Goal: Information Seeking & Learning: Learn about a topic

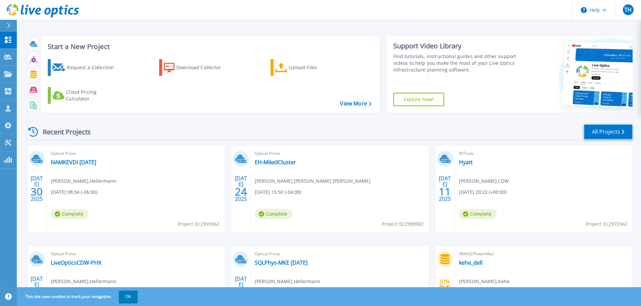
click at [616, 131] on link "All Projects" at bounding box center [607, 131] width 49 height 15
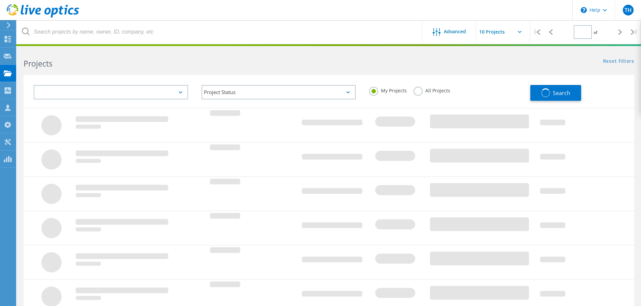
type input "1"
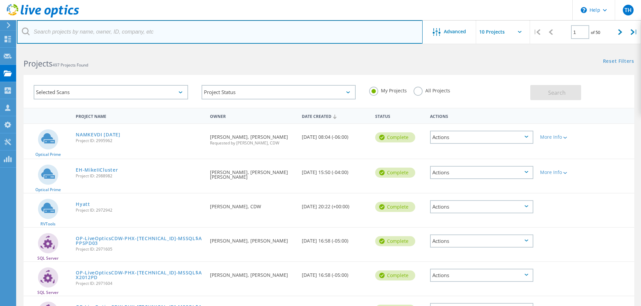
click at [88, 32] on input "text" at bounding box center [220, 32] width 406 height 24
paste input "2962456"
type input "2962456"
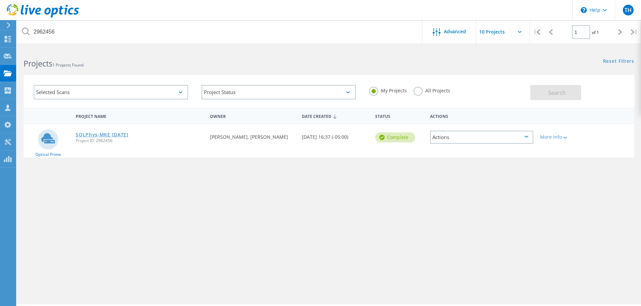
click at [121, 136] on link "SQLPhys-MKE [DATE]" at bounding box center [102, 134] width 53 height 5
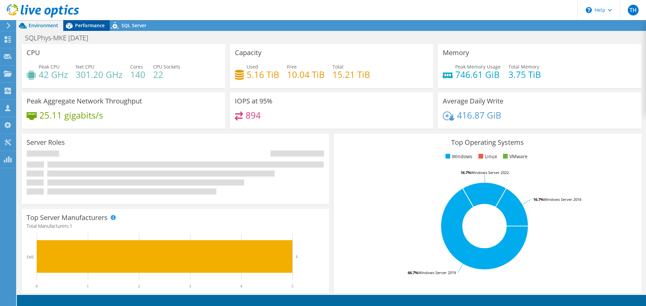
click at [85, 26] on span "Performance" at bounding box center [90, 25] width 30 height 6
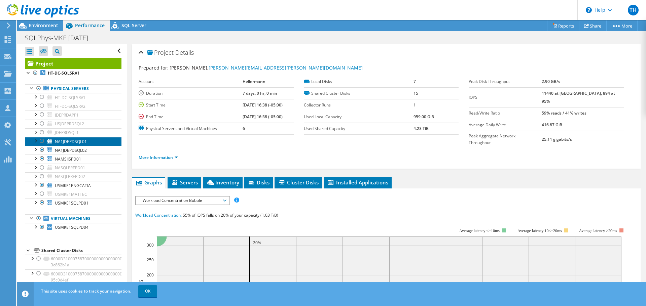
click at [69, 142] on span "NA1JDEPDSQL01" at bounding box center [71, 142] width 32 height 6
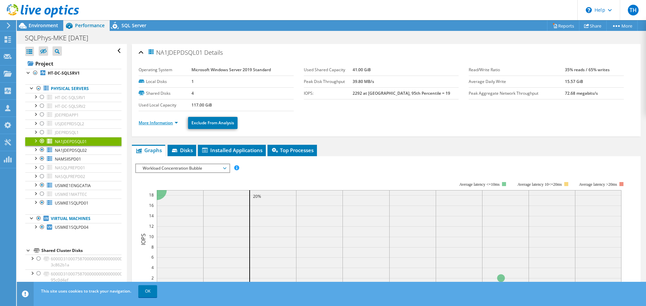
click at [176, 123] on link "More Information" at bounding box center [158, 123] width 39 height 6
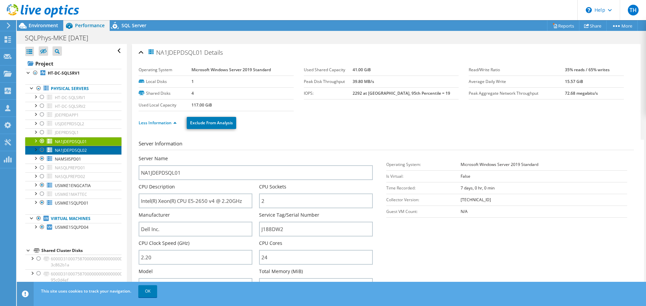
click at [69, 152] on span "NA1JDEPDSQL02" at bounding box center [71, 151] width 32 height 6
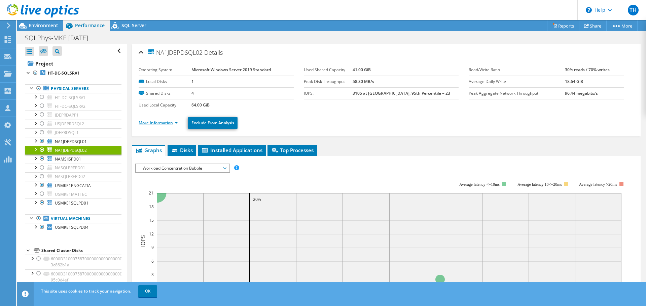
click at [176, 122] on link "More Information" at bounding box center [158, 123] width 39 height 6
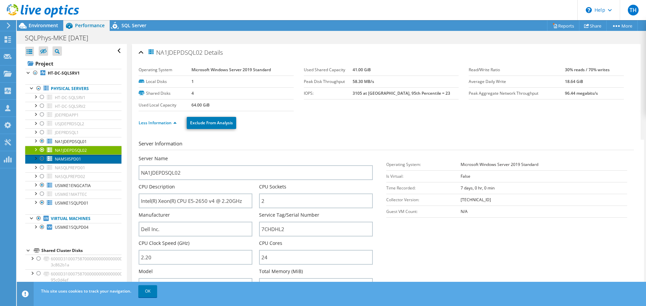
click at [62, 160] on span "NAMSIISPD01" at bounding box center [68, 159] width 26 height 6
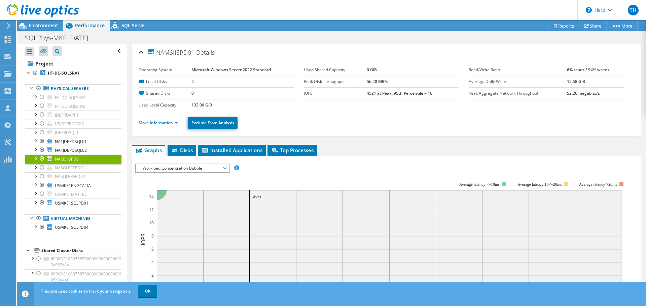
scroll to position [34, 0]
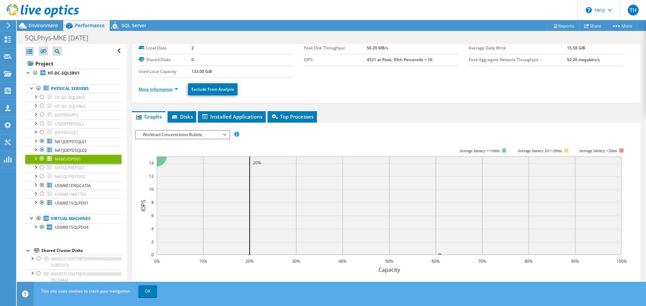
click at [177, 89] on link "More Information" at bounding box center [158, 89] width 39 height 6
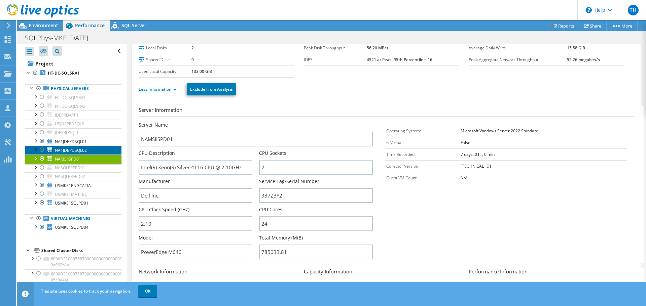
click at [65, 149] on span "NA1JDEPDSQL02" at bounding box center [71, 151] width 32 height 6
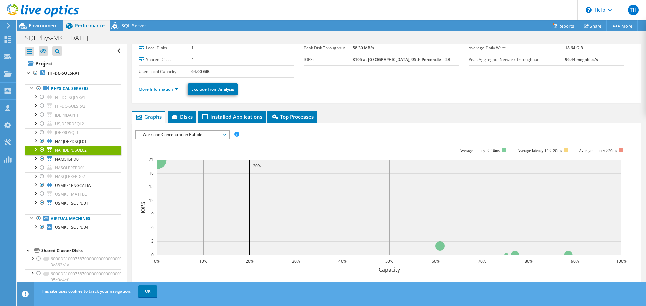
click at [176, 89] on link "More Information" at bounding box center [158, 89] width 39 height 6
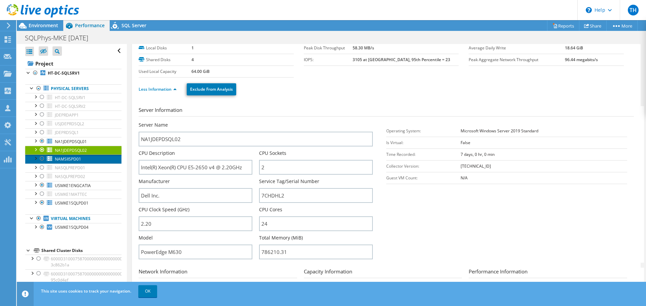
click at [69, 161] on span "NAMSIISPD01" at bounding box center [68, 159] width 26 height 6
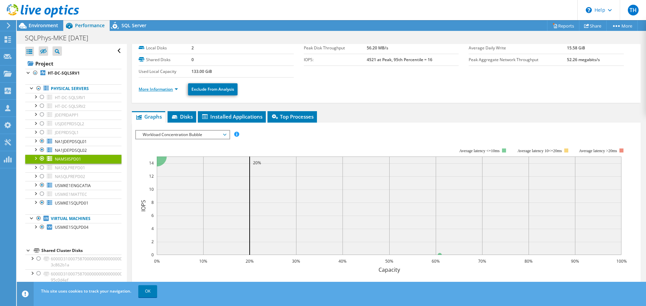
click at [178, 89] on link "More Information" at bounding box center [158, 89] width 39 height 6
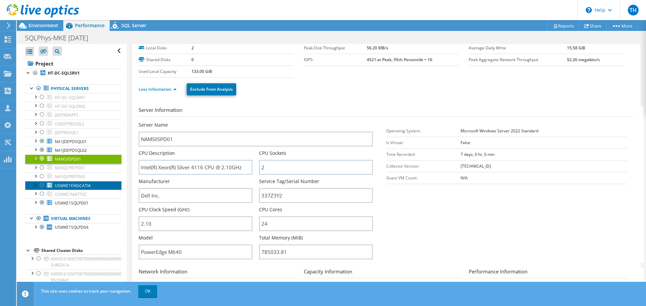
click at [75, 187] on span "USMKE1ENGCATIA" at bounding box center [73, 186] width 36 height 6
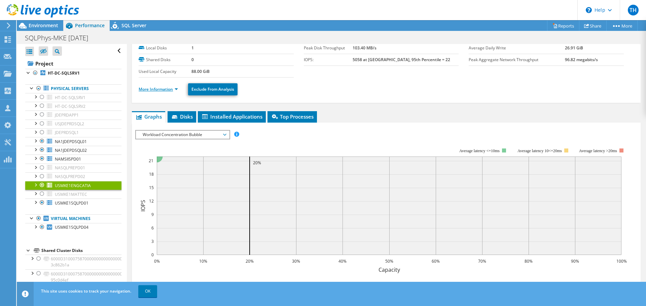
click at [175, 89] on link "More Information" at bounding box center [158, 89] width 39 height 6
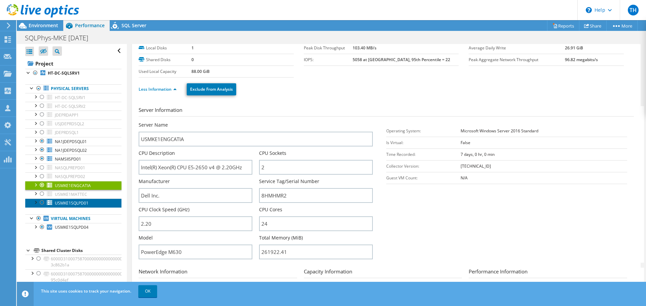
click at [63, 203] on span "USMKE1SQLPD01" at bounding box center [72, 203] width 34 height 6
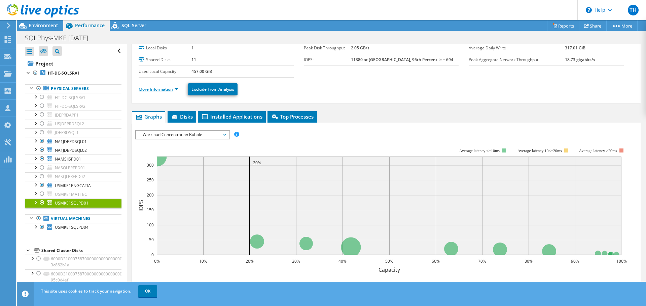
click at [178, 89] on link "More Information" at bounding box center [158, 89] width 39 height 6
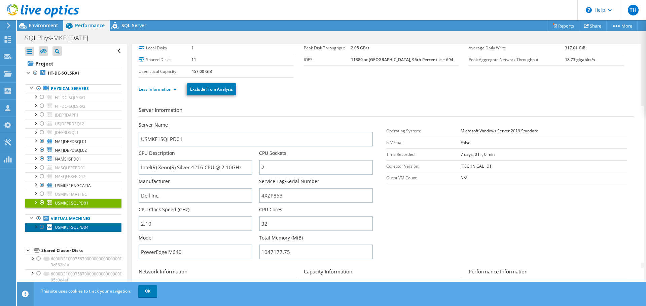
click at [67, 228] on span "USMKE1SQLPD04" at bounding box center [72, 228] width 34 height 6
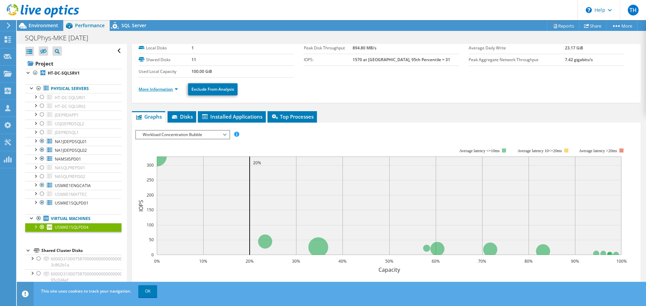
click at [177, 89] on link "More Information" at bounding box center [158, 89] width 39 height 6
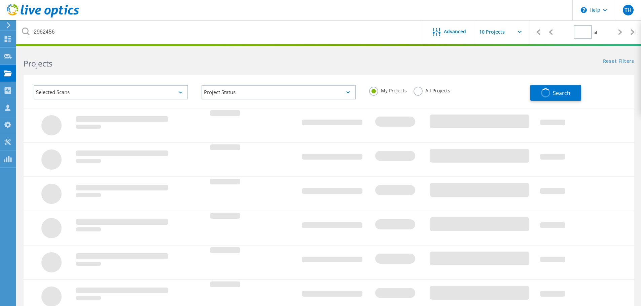
type input "1"
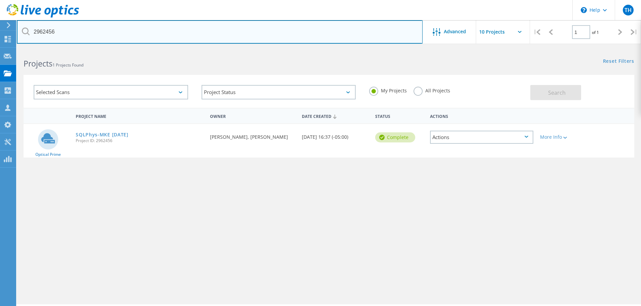
click at [58, 30] on input "2962456" at bounding box center [220, 32] width 406 height 24
drag, startPoint x: 58, startPoint y: 31, endPoint x: 17, endPoint y: 32, distance: 41.0
click at [17, 32] on input "2962456" at bounding box center [220, 32] width 406 height 24
paste input "798747"
type input "2798747"
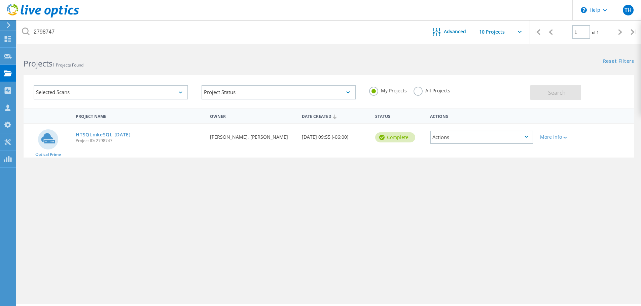
click at [105, 134] on link "HTSQLmkeSQL 7.17.2025" at bounding box center [103, 134] width 55 height 5
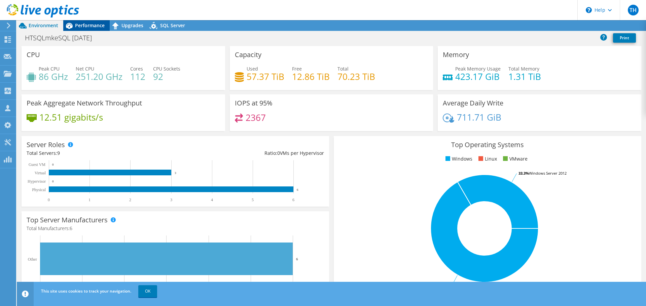
click at [97, 26] on span "Performance" at bounding box center [90, 25] width 30 height 6
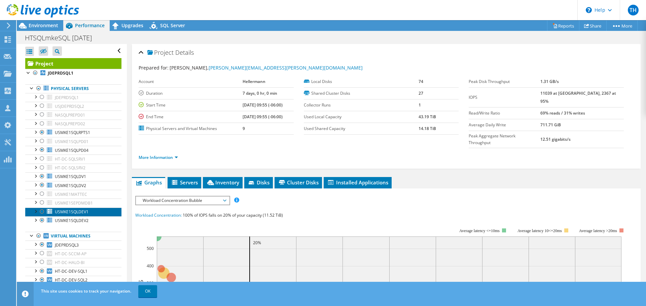
click at [76, 212] on span "USMKE1SQLDEV1" at bounding box center [72, 212] width 34 height 6
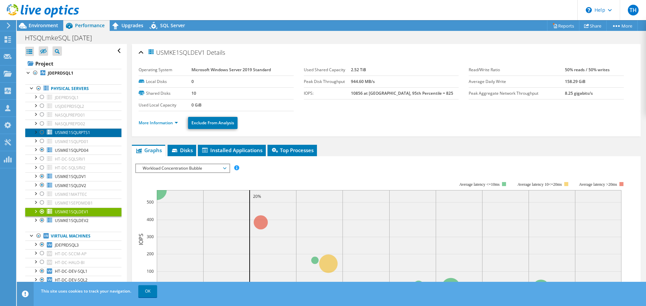
click at [77, 132] on span "USMKE1SQLRPTS1" at bounding box center [72, 133] width 35 height 6
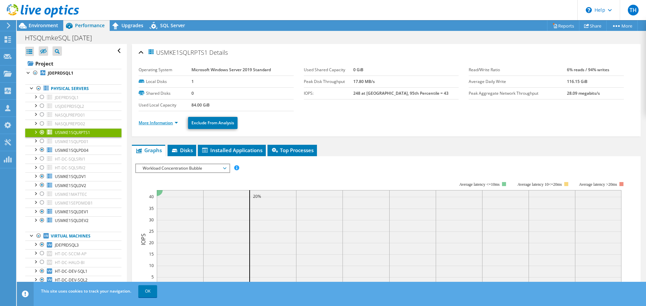
click at [178, 124] on link "More Information" at bounding box center [158, 123] width 39 height 6
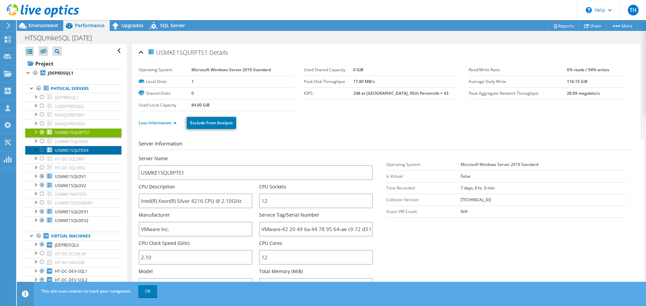
click at [66, 151] on span "USMKE1SQLPD04" at bounding box center [72, 151] width 34 height 6
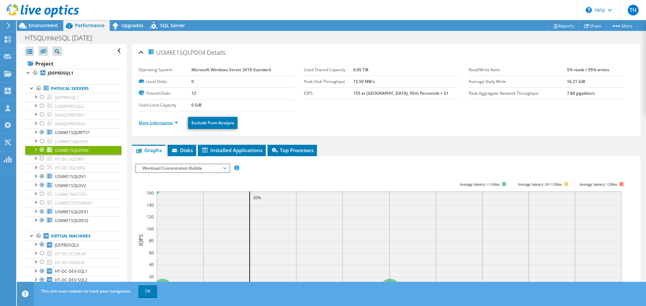
click at [175, 122] on link "More Information" at bounding box center [158, 123] width 39 height 6
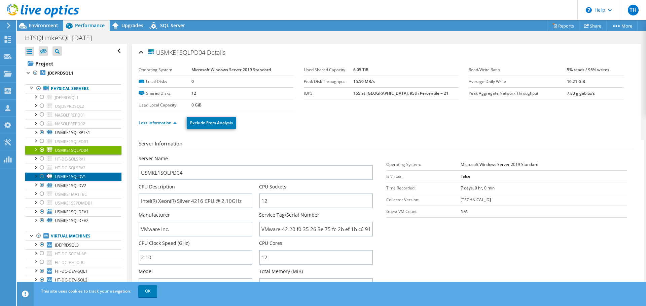
click at [67, 178] on span "USMKE1SQLDV1" at bounding box center [70, 177] width 31 height 6
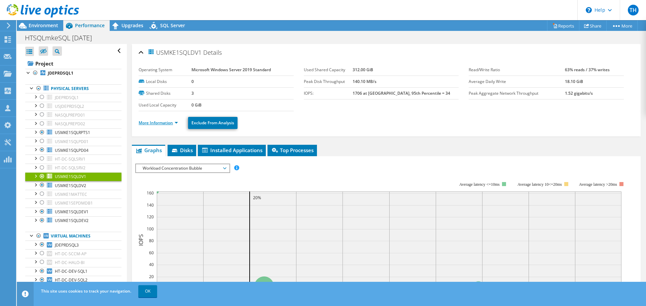
click at [177, 122] on link "More Information" at bounding box center [158, 123] width 39 height 6
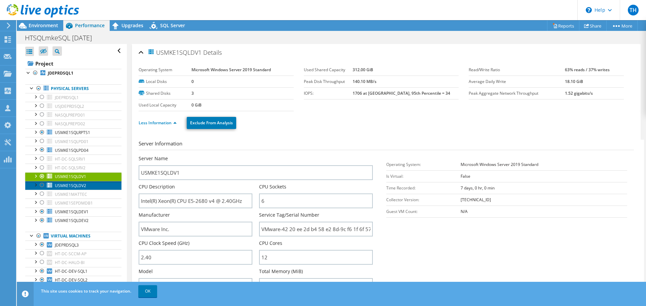
click at [65, 185] on span "USMKE1SQLDV2" at bounding box center [70, 186] width 31 height 6
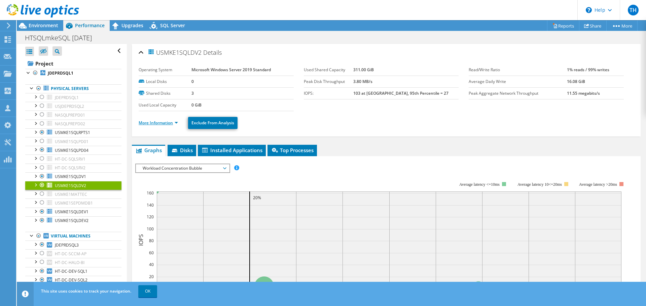
click at [176, 123] on link "More Information" at bounding box center [158, 123] width 39 height 6
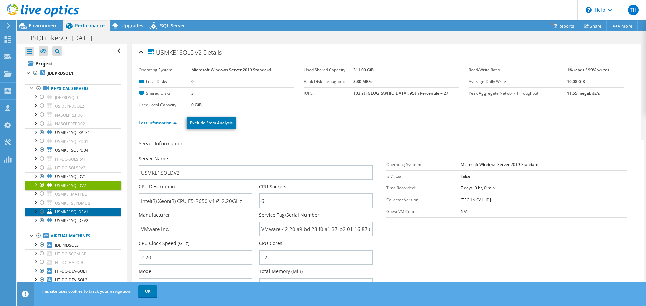
click at [71, 213] on span "USMKE1SQLDEV1" at bounding box center [72, 212] width 34 height 6
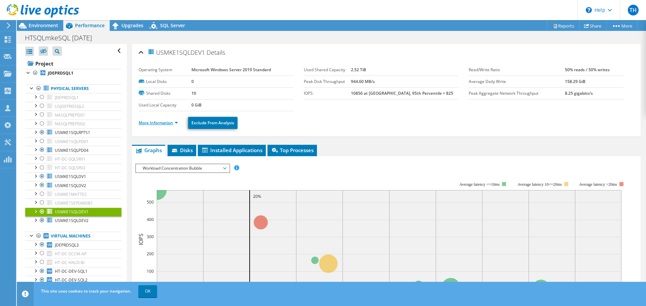
click at [176, 122] on link "More Information" at bounding box center [158, 123] width 39 height 6
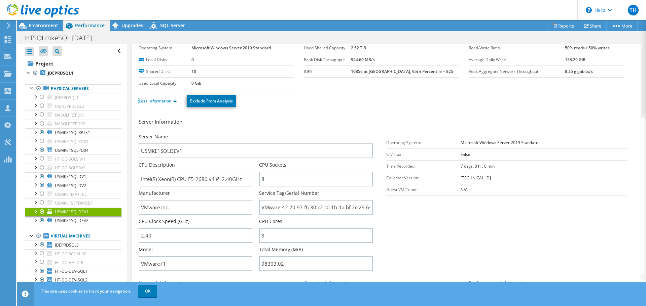
scroll to position [34, 0]
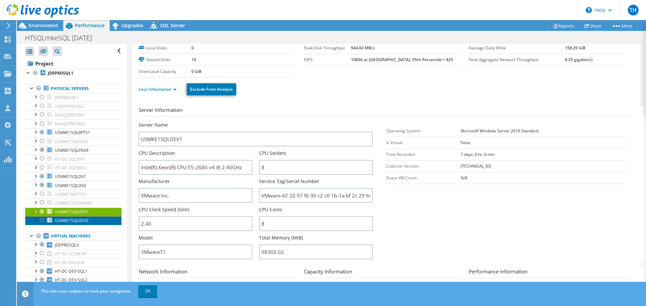
click at [65, 220] on span "USMKE1SQLDEV2" at bounding box center [72, 221] width 34 height 6
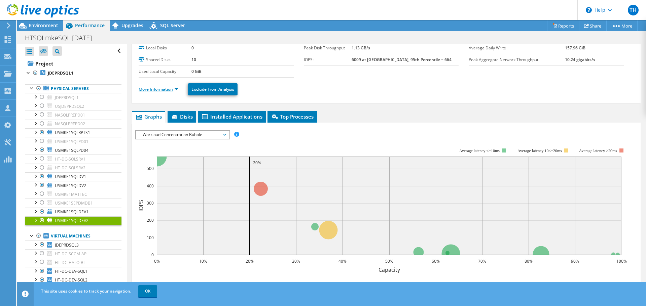
click at [177, 90] on link "More Information" at bounding box center [158, 89] width 39 height 6
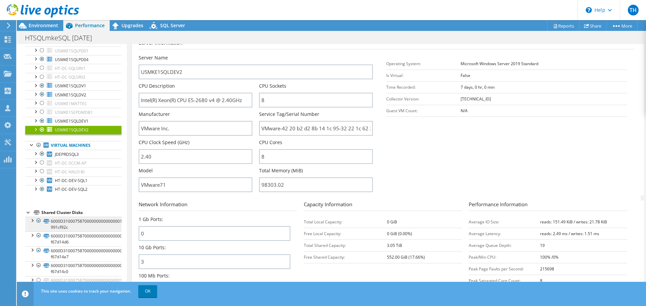
scroll to position [101, 0]
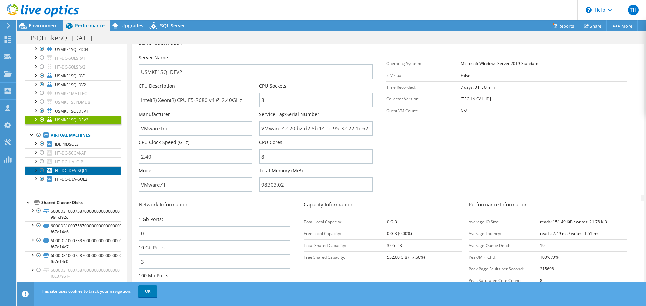
click at [57, 170] on span "HT-DC-DEV-SQL1" at bounding box center [71, 171] width 33 height 6
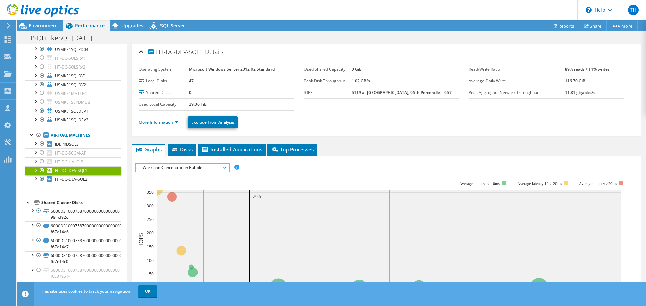
scroll to position [0, 0]
click at [177, 123] on link "More Information" at bounding box center [158, 123] width 39 height 6
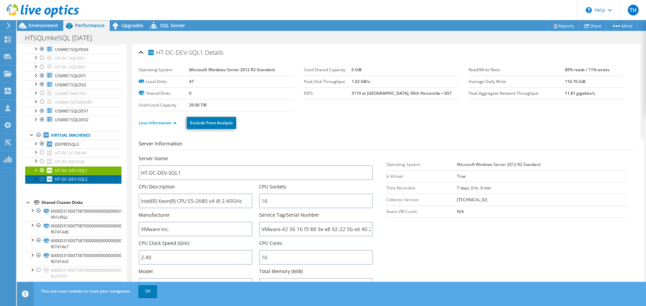
click at [72, 180] on span "HT-DC-DEV-SQL2" at bounding box center [71, 180] width 33 height 6
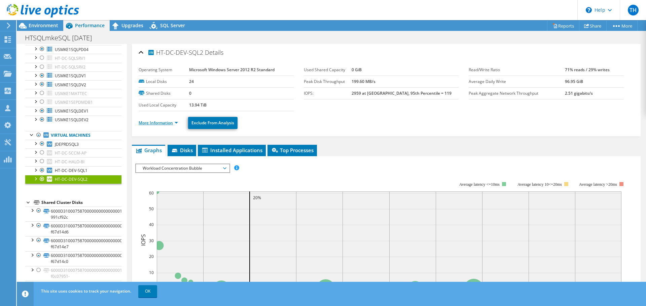
click at [176, 122] on link "More Information" at bounding box center [158, 123] width 39 height 6
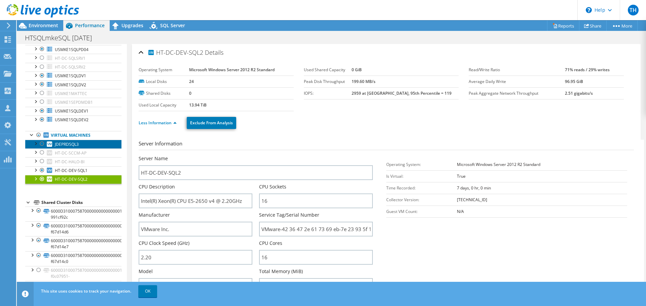
click at [71, 142] on span "JDEPRDSQL3" at bounding box center [67, 145] width 24 height 6
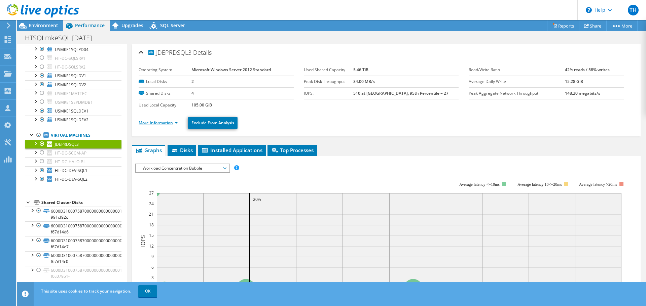
click at [176, 123] on link "More Information" at bounding box center [158, 123] width 39 height 6
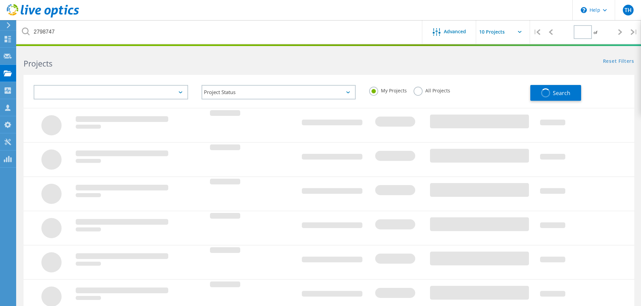
type input "1"
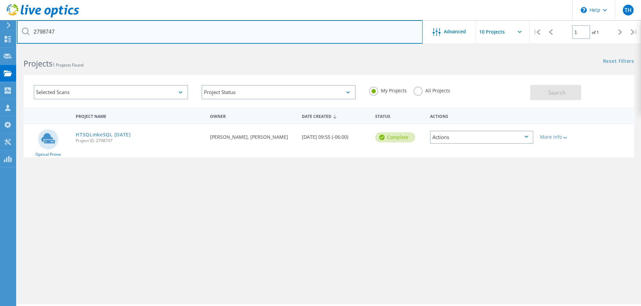
click at [60, 31] on input "2798747" at bounding box center [220, 32] width 406 height 24
drag, startPoint x: 60, startPoint y: 30, endPoint x: 16, endPoint y: 31, distance: 44.4
click at [16, 49] on div "\n Help Explore Helpful Articles Contact Support TH Partner Team Member [PERSON…" at bounding box center [320, 187] width 641 height 276
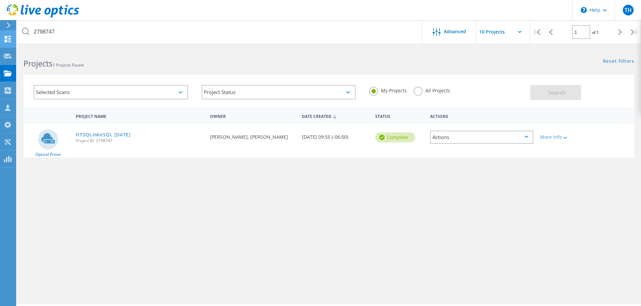
click at [28, 30] on icon at bounding box center [26, 32] width 8 height 8
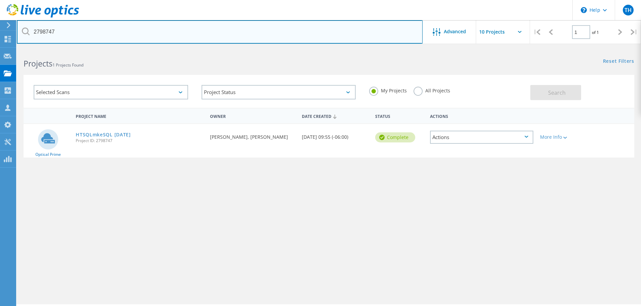
click at [43, 32] on input "2798747" at bounding box center [220, 32] width 406 height 24
click at [43, 33] on input "2798747" at bounding box center [220, 32] width 406 height 24
paste input "89349"
type input "2789349"
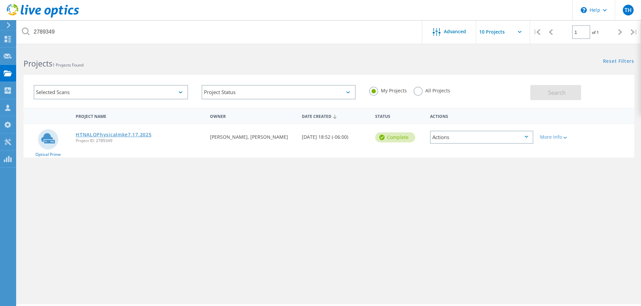
click at [112, 136] on link "HTNALOPhysicalmke7.17.2025" at bounding box center [114, 134] width 76 height 5
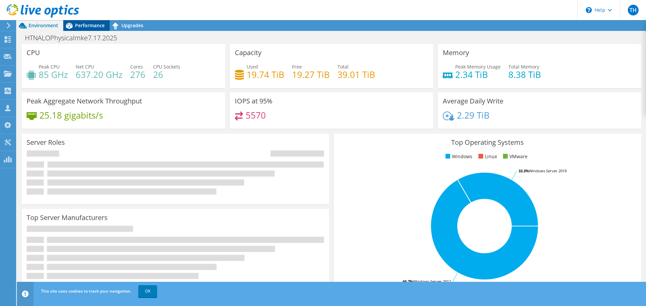
click at [88, 22] on div "Performance" at bounding box center [86, 25] width 46 height 11
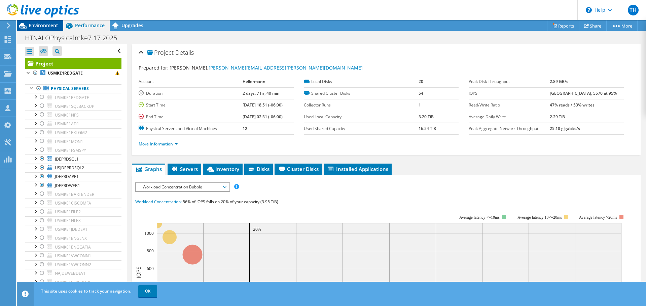
click at [41, 24] on span "Environment" at bounding box center [44, 25] width 30 height 6
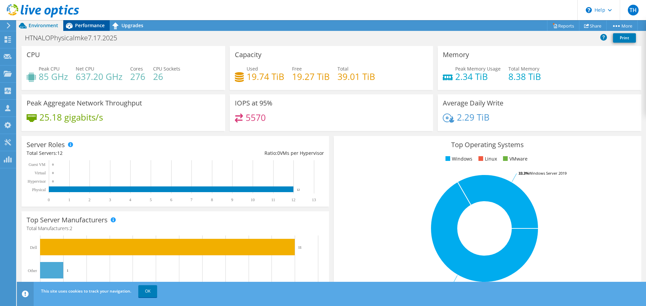
click at [85, 25] on span "Performance" at bounding box center [90, 25] width 30 height 6
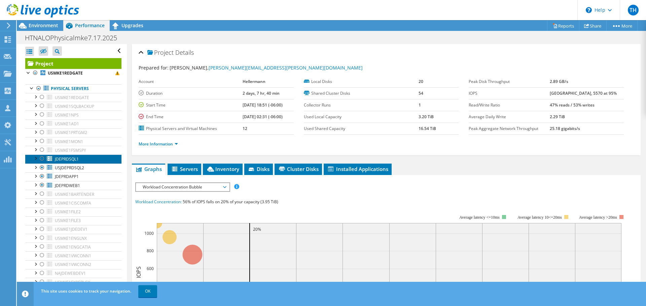
click at [72, 159] on span "JDEPRDSQL1" at bounding box center [67, 159] width 24 height 6
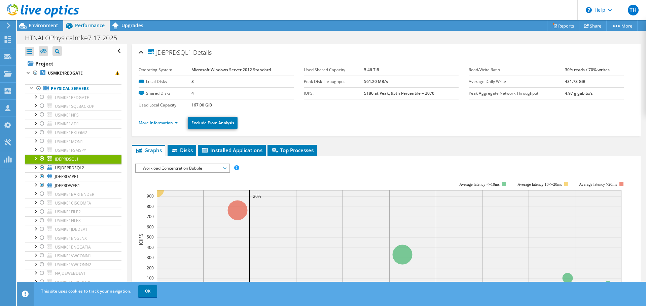
click at [177, 120] on li "More Information" at bounding box center [160, 122] width 43 height 7
click at [177, 123] on link "More Information" at bounding box center [158, 123] width 39 height 6
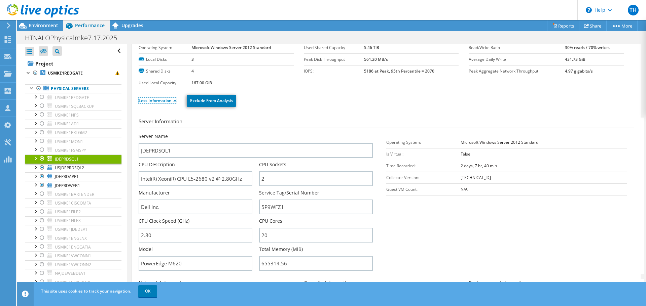
scroll to position [34, 0]
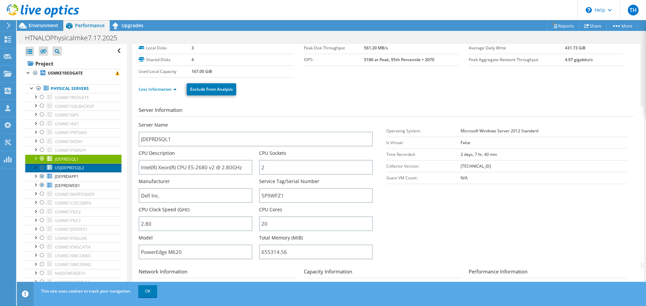
click at [68, 166] on span "USJDEPRDSQL2" at bounding box center [69, 168] width 29 height 6
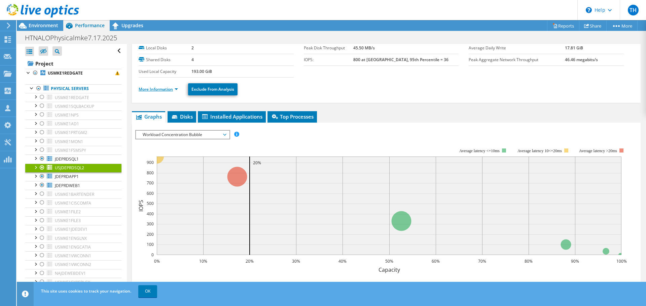
click at [176, 90] on link "More Information" at bounding box center [158, 89] width 39 height 6
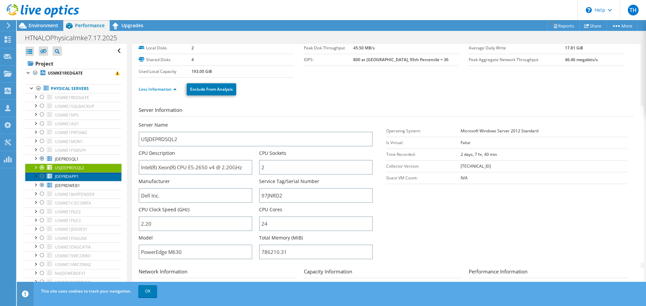
click at [70, 175] on span "JDEPRDAPP1" at bounding box center [67, 177] width 24 height 6
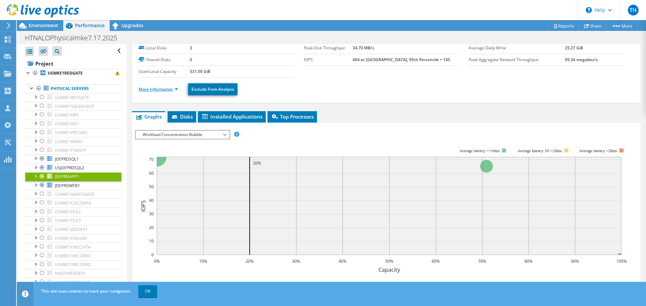
click at [176, 89] on link "More Information" at bounding box center [158, 89] width 39 height 6
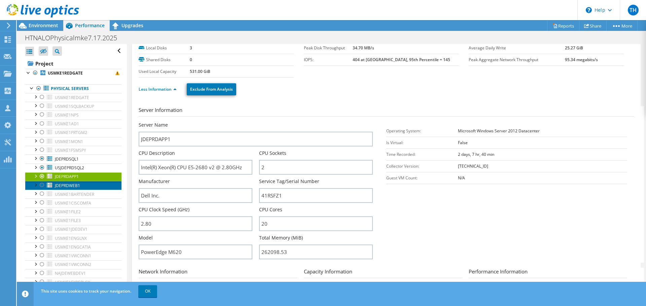
click at [68, 186] on span "JDEPRDWEB1" at bounding box center [67, 186] width 25 height 6
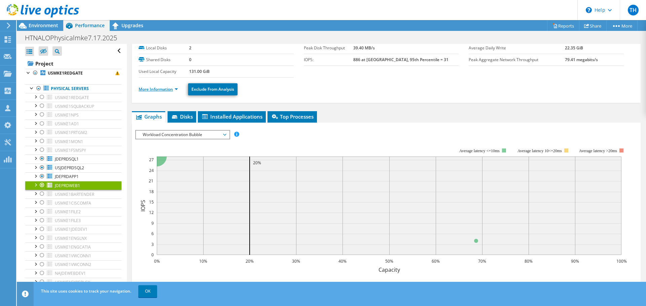
click at [176, 90] on link "More Information" at bounding box center [158, 89] width 39 height 6
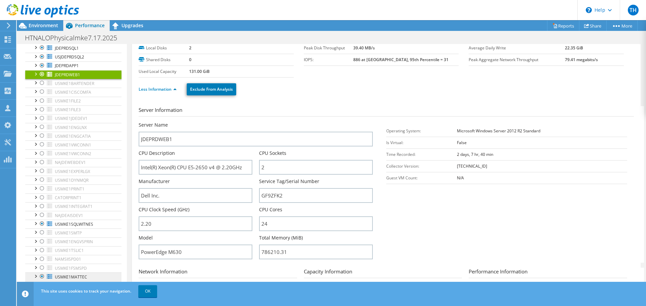
scroll to position [168, 0]
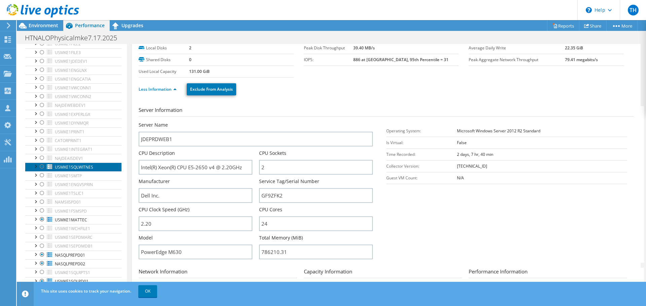
click at [74, 168] on span "USMKE1SQLWITNES" at bounding box center [74, 167] width 38 height 6
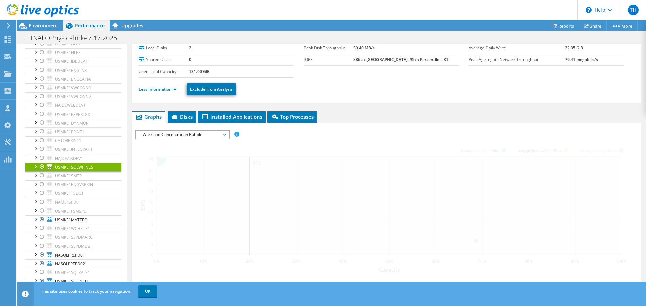
click at [174, 90] on link "Less Information" at bounding box center [158, 89] width 38 height 6
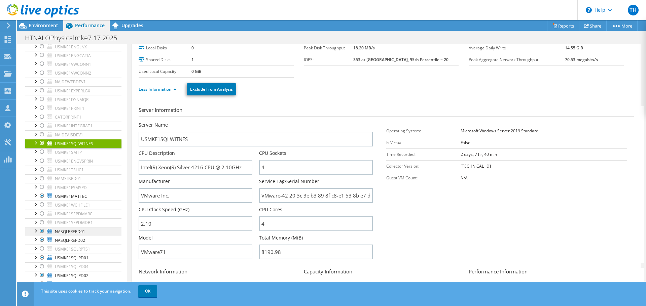
scroll to position [202, 0]
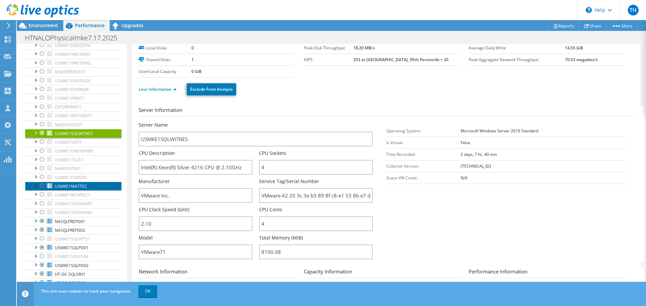
click at [72, 188] on span "USMKE1MATTEC" at bounding box center [71, 187] width 32 height 6
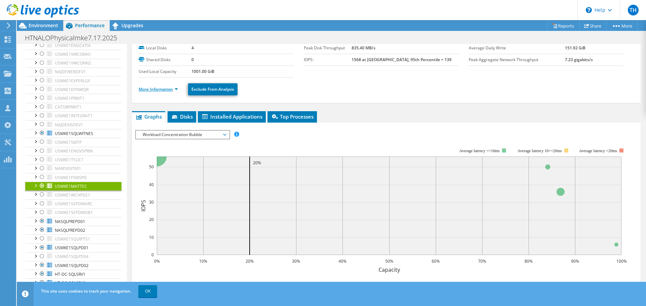
click at [175, 91] on link "More Information" at bounding box center [158, 89] width 39 height 6
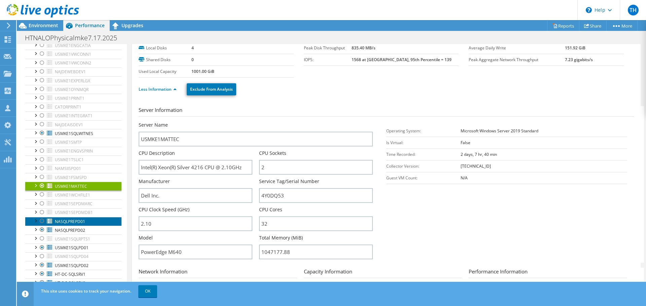
click at [59, 222] on span "NASQLPREPD01" at bounding box center [70, 222] width 30 height 6
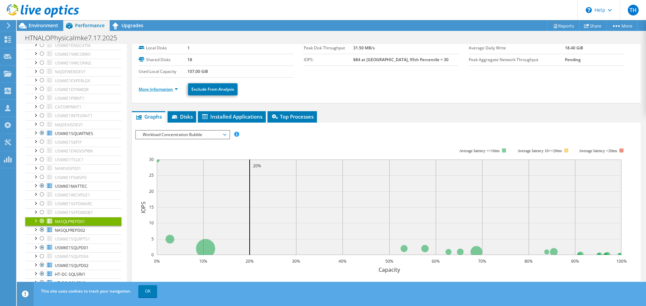
click at [175, 87] on link "More Information" at bounding box center [158, 89] width 39 height 6
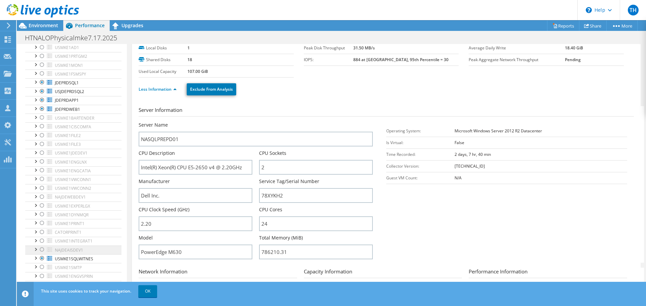
scroll to position [0, 0]
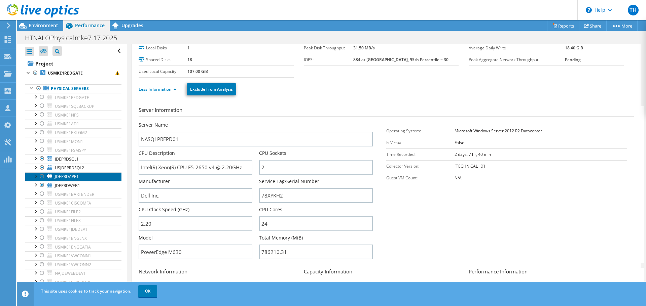
click at [71, 176] on span "JDEPRDAPP1" at bounding box center [67, 177] width 24 height 6
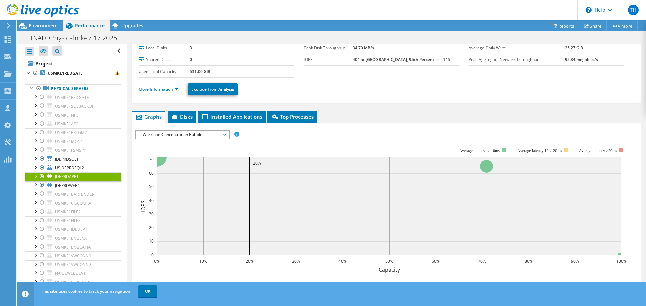
click at [176, 91] on link "More Information" at bounding box center [158, 89] width 39 height 6
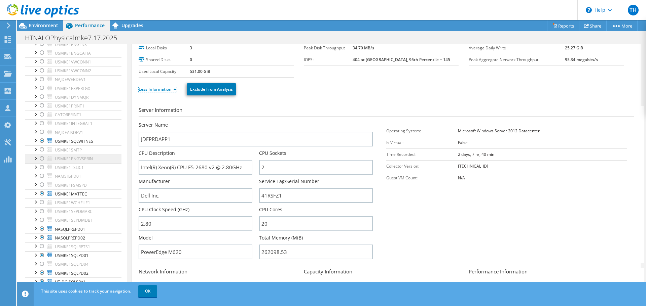
scroll to position [202, 0]
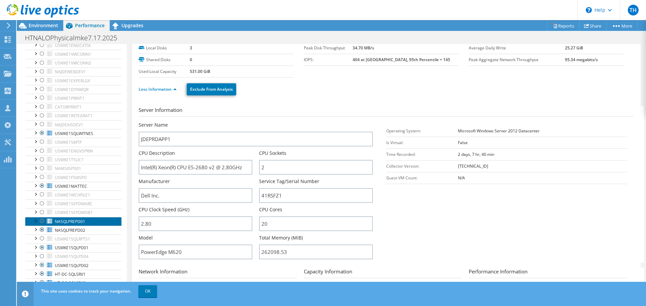
click at [84, 223] on span "NASQLPREPD01" at bounding box center [70, 222] width 30 height 6
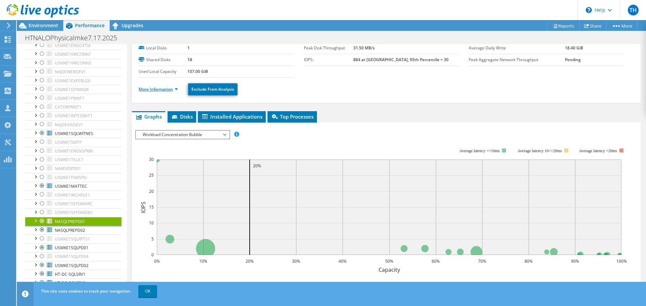
click at [177, 89] on link "More Information" at bounding box center [158, 89] width 39 height 6
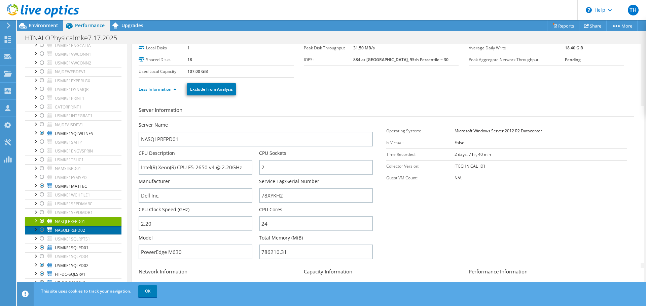
click at [66, 230] on span "NASQLPREPD02" at bounding box center [70, 231] width 30 height 6
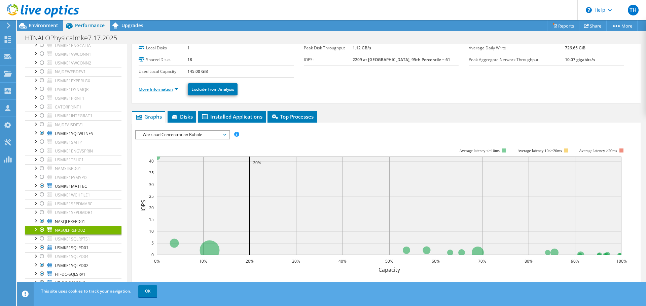
click at [176, 88] on link "More Information" at bounding box center [158, 89] width 39 height 6
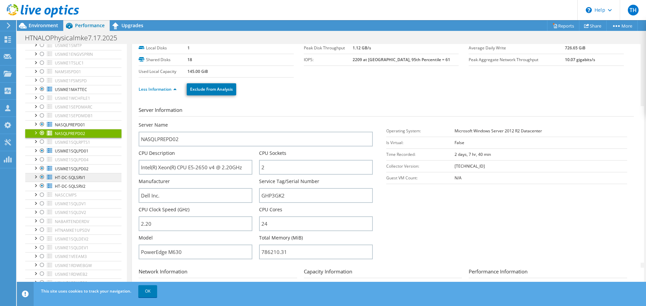
scroll to position [303, 0]
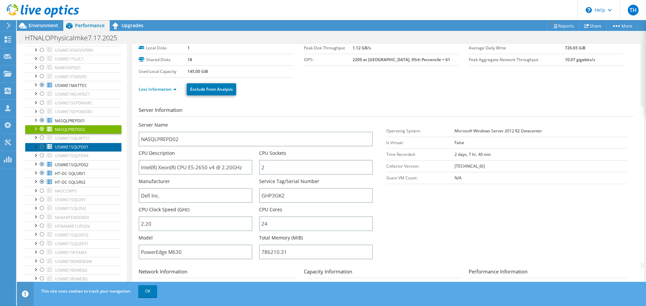
click at [69, 147] on span "USMKE1SQLPD01" at bounding box center [72, 147] width 34 height 6
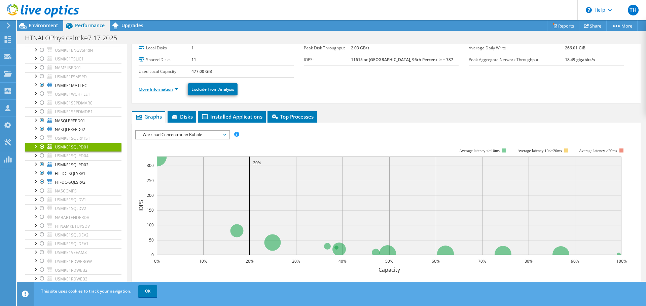
click at [176, 90] on link "More Information" at bounding box center [158, 89] width 39 height 6
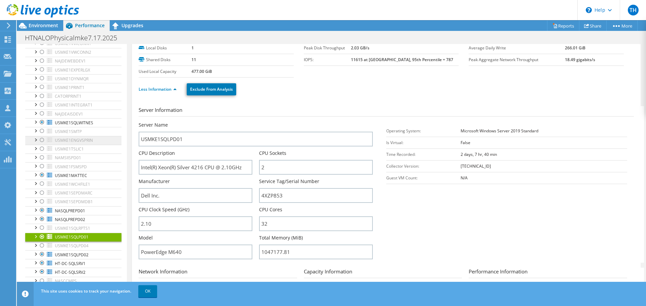
scroll to position [202, 0]
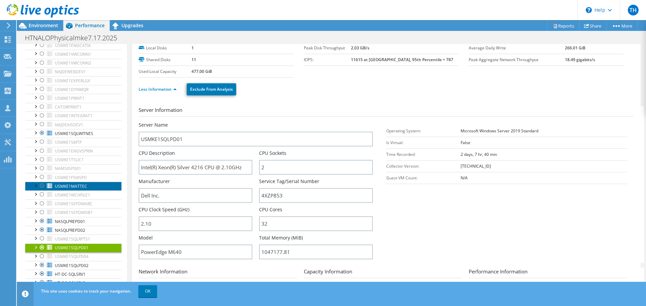
click at [76, 185] on span "USMKE1MATTEC" at bounding box center [71, 187] width 32 height 6
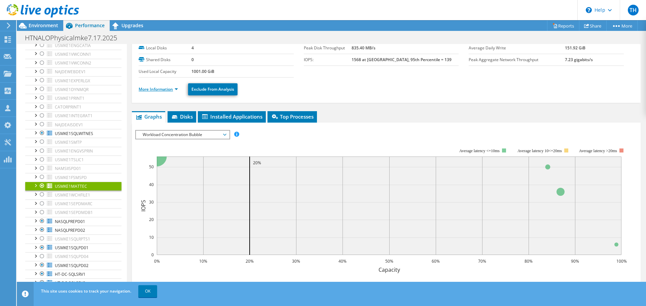
click at [178, 89] on link "More Information" at bounding box center [158, 89] width 39 height 6
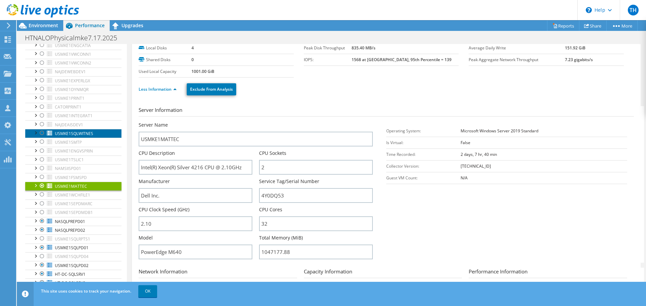
click at [73, 135] on span "USMKE1SQLWITNES" at bounding box center [74, 134] width 38 height 6
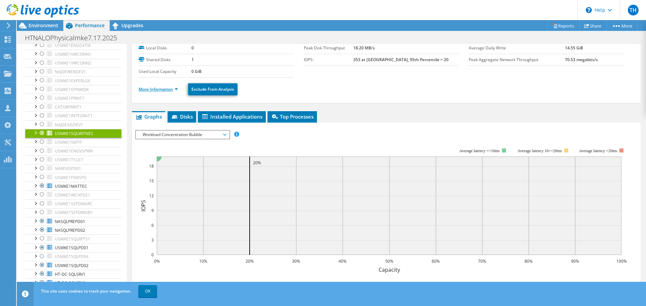
click at [176, 89] on link "More Information" at bounding box center [158, 89] width 39 height 6
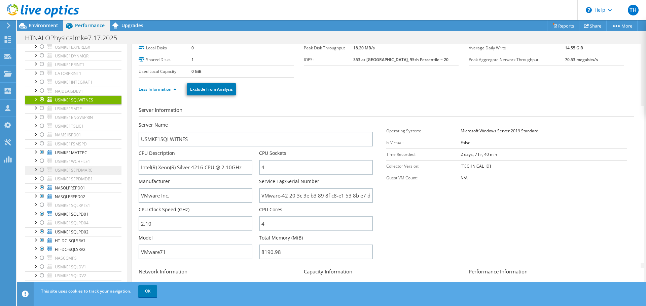
scroll to position [269, 0]
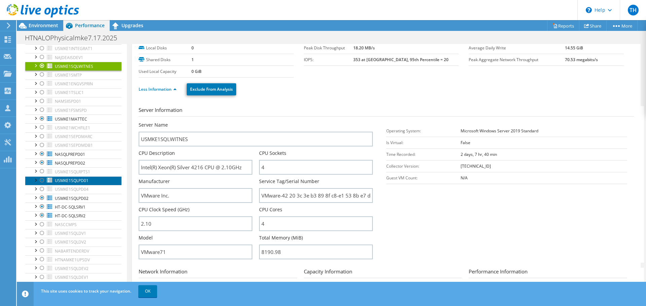
click at [67, 181] on span "USMKE1SQLPD01" at bounding box center [72, 181] width 34 height 6
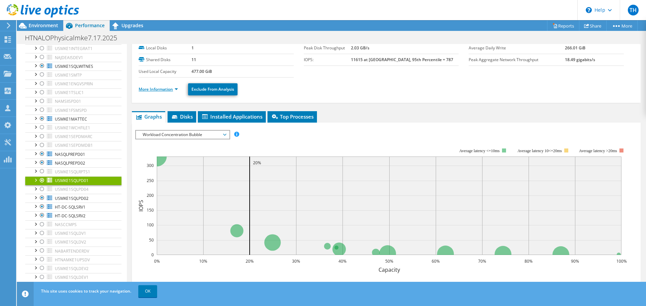
click at [178, 89] on link "More Information" at bounding box center [158, 89] width 39 height 6
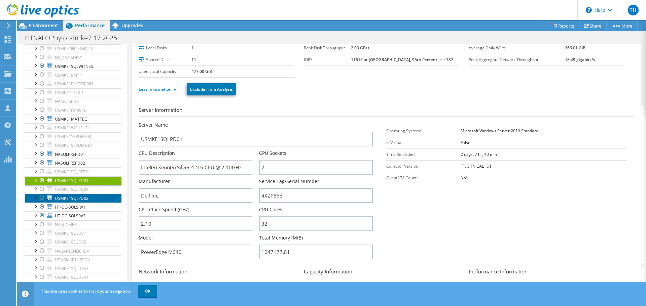
click at [65, 197] on span "USMKE1SQLPD02" at bounding box center [72, 199] width 34 height 6
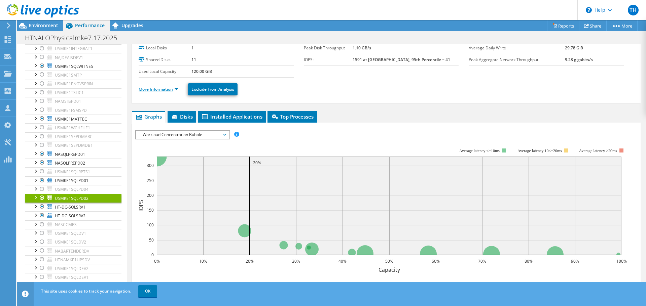
click at [176, 89] on link "More Information" at bounding box center [158, 89] width 39 height 6
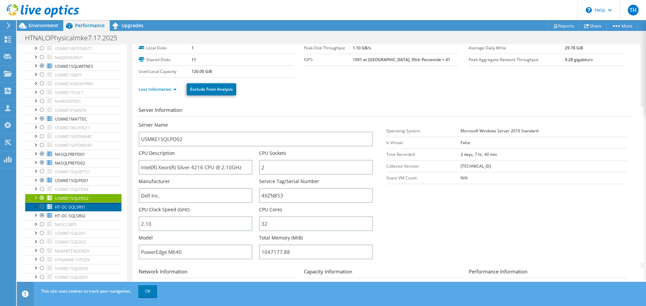
click at [65, 207] on span "HT-DC-SQLSRV1" at bounding box center [70, 207] width 31 height 6
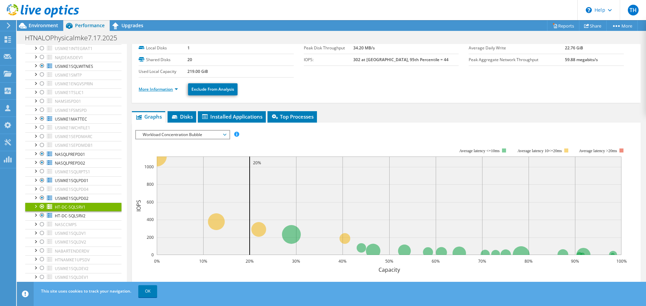
click at [176, 89] on link "More Information" at bounding box center [158, 89] width 39 height 6
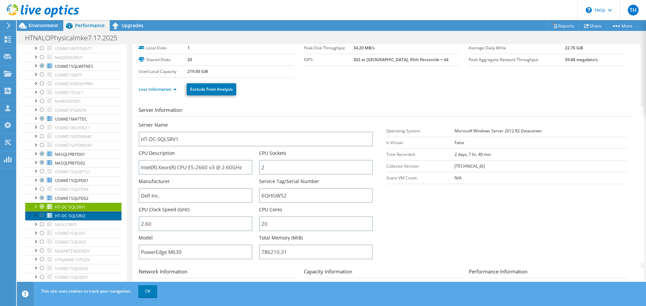
click at [56, 217] on span "HT-DC-SQLSRV2" at bounding box center [70, 216] width 31 height 6
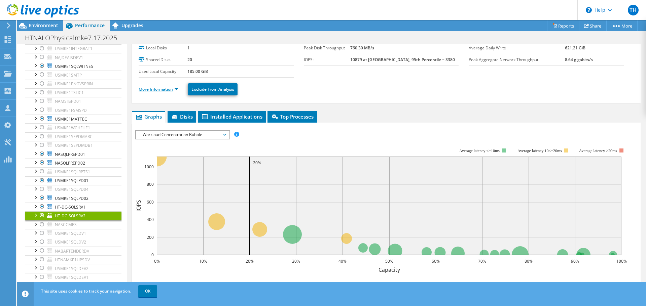
click at [177, 90] on link "More Information" at bounding box center [158, 89] width 39 height 6
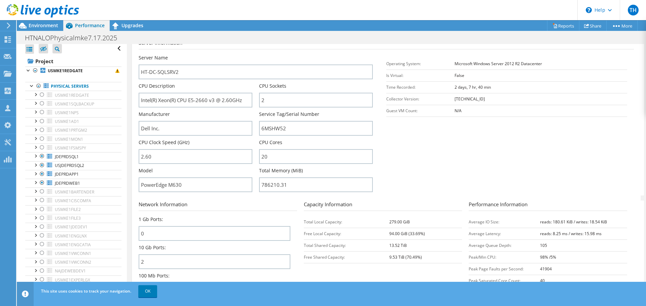
scroll to position [0, 0]
click at [30, 24] on span "Environment" at bounding box center [44, 25] width 30 height 6
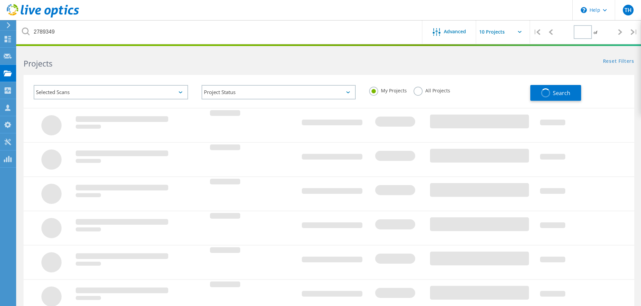
type input "1"
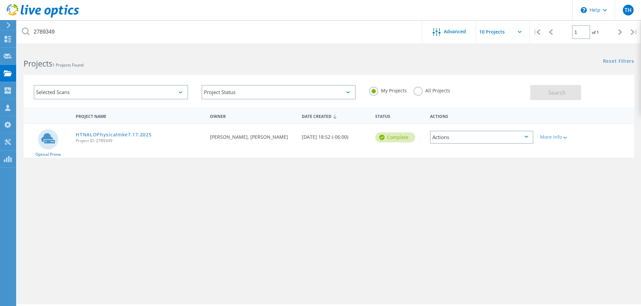
click at [137, 90] on div "Selected Scans" at bounding box center [111, 92] width 154 height 14
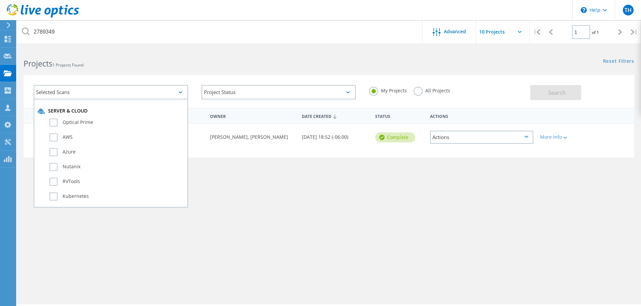
click at [125, 66] on h2 "Projects 1 Projects Found" at bounding box center [173, 63] width 298 height 11
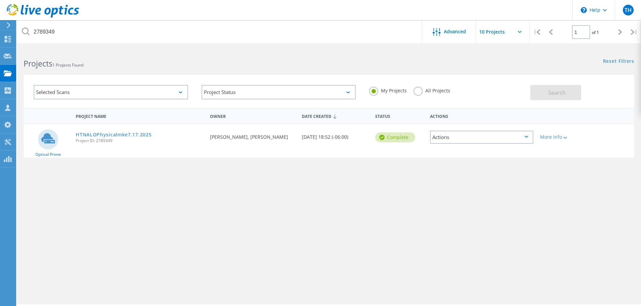
click at [123, 60] on h2 "Projects 1 Projects Found" at bounding box center [173, 63] width 298 height 11
click at [67, 60] on h2 "Projects 1 Projects Found" at bounding box center [173, 63] width 298 height 11
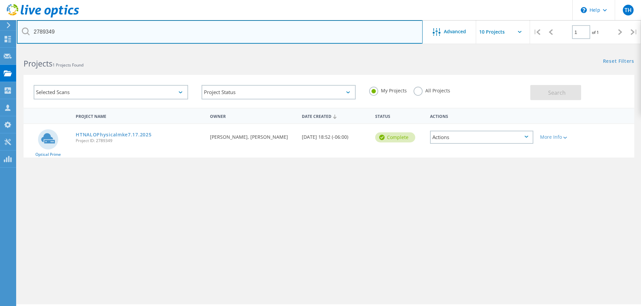
click at [51, 30] on input "2789349" at bounding box center [220, 32] width 406 height 24
drag, startPoint x: 34, startPoint y: 32, endPoint x: 22, endPoint y: 32, distance: 12.1
click at [22, 32] on input "2789349" at bounding box center [220, 32] width 406 height 24
paste input "962456"
type input "2962456"
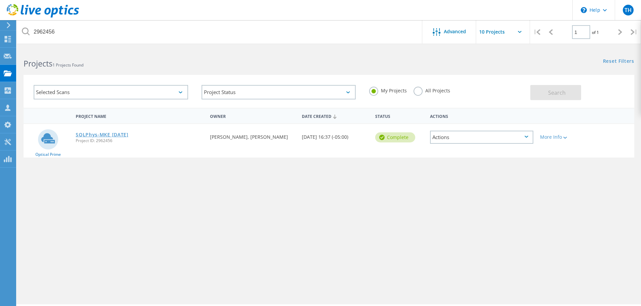
click at [110, 133] on link "SQLPhys-MKE 7.17.2025" at bounding box center [102, 134] width 53 height 5
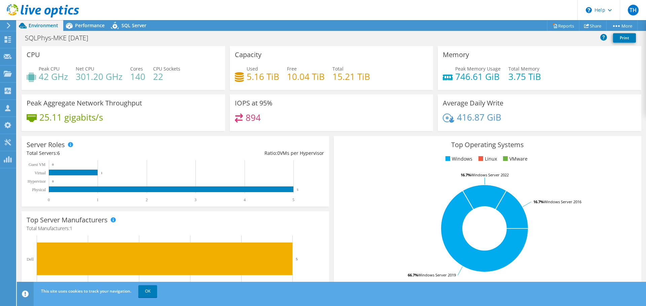
click at [157, 8] on header "TH Partner Team Member Tom Hudson tomhud@cdw.com CDW My Profile Log Out \n Help…" at bounding box center [323, 10] width 646 height 20
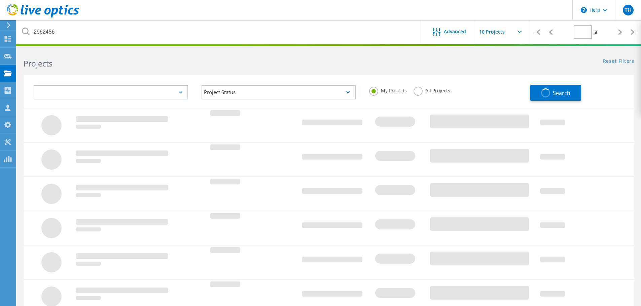
type input "1"
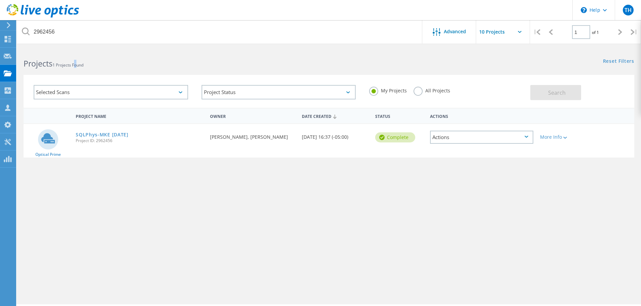
click at [80, 61] on h2 "Projects 1 Projects Found" at bounding box center [173, 63] width 298 height 11
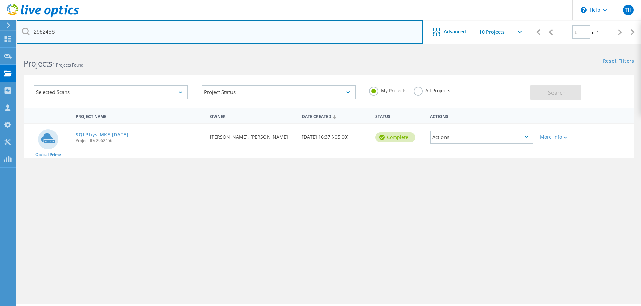
click at [70, 24] on input "2962456" at bounding box center [220, 32] width 406 height 24
click at [4, 49] on div "\n Help Explore Helpful Articles Contact Support TH Partner Team Member Tom Hud…" at bounding box center [320, 187] width 641 height 276
click at [42, 25] on input "2962456" at bounding box center [220, 32] width 406 height 24
click at [42, 28] on input "2962456" at bounding box center [220, 32] width 406 height 24
paste input "798747"
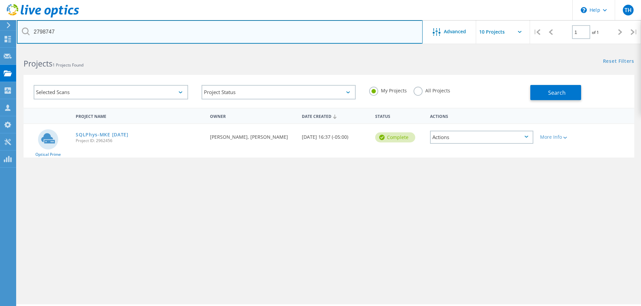
type input "2798747"
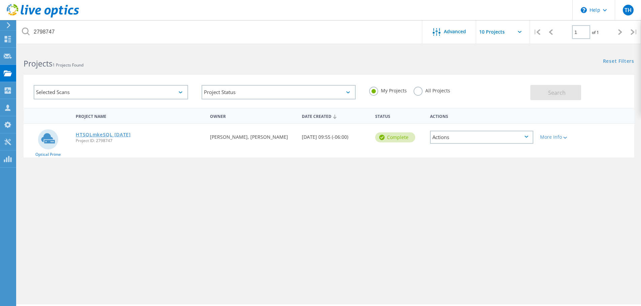
click at [112, 134] on link "HTSQLmkeSQL [DATE]" at bounding box center [103, 134] width 55 height 5
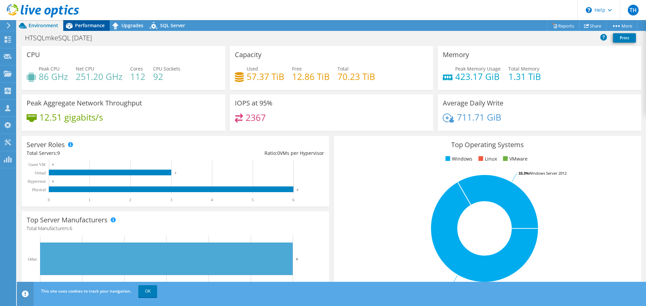
click at [82, 28] on span "Performance" at bounding box center [90, 25] width 30 height 6
